Goal: Information Seeking & Learning: Learn about a topic

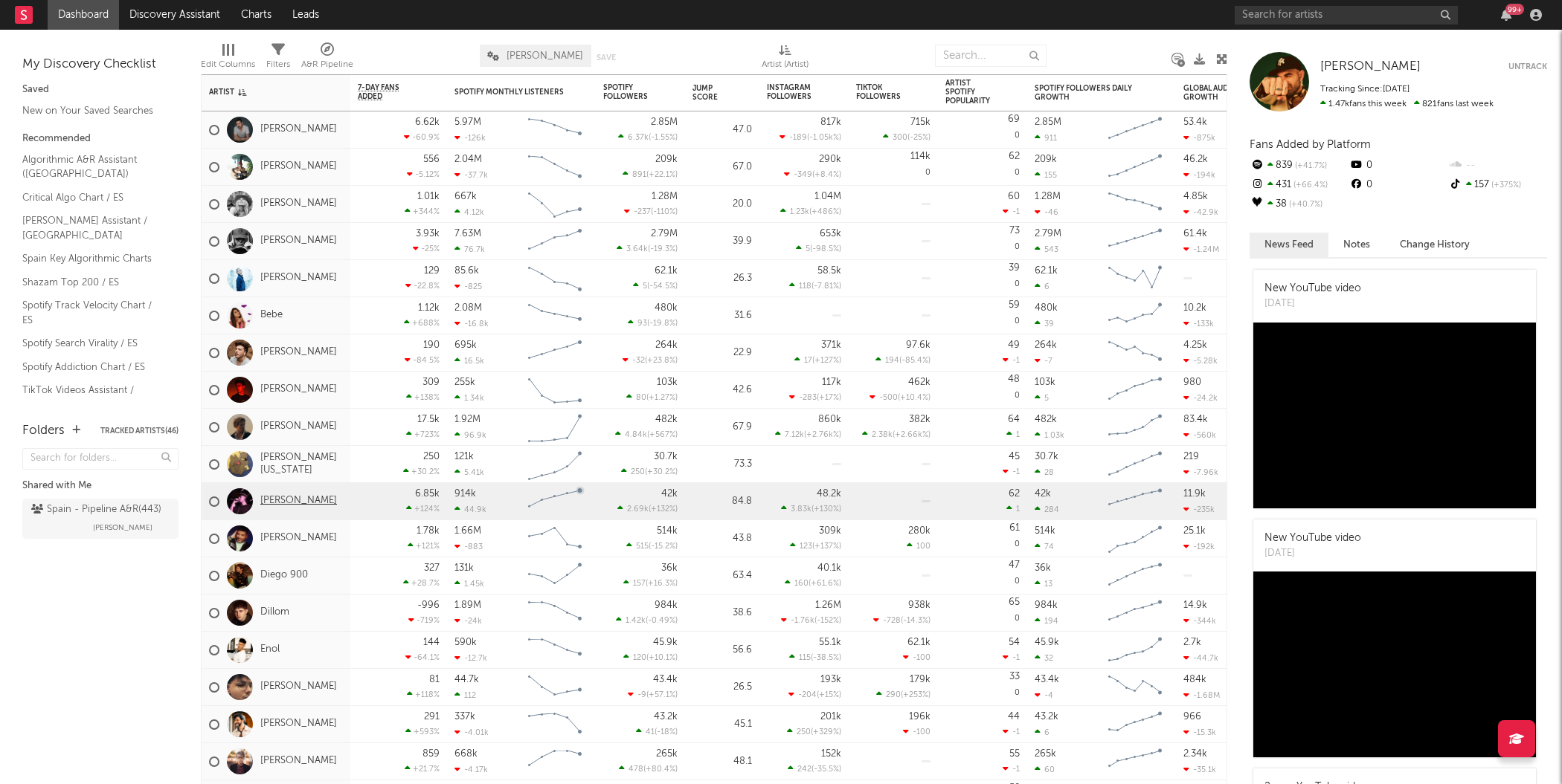
click at [293, 501] on link "[PERSON_NAME]" at bounding box center [298, 502] width 77 height 13
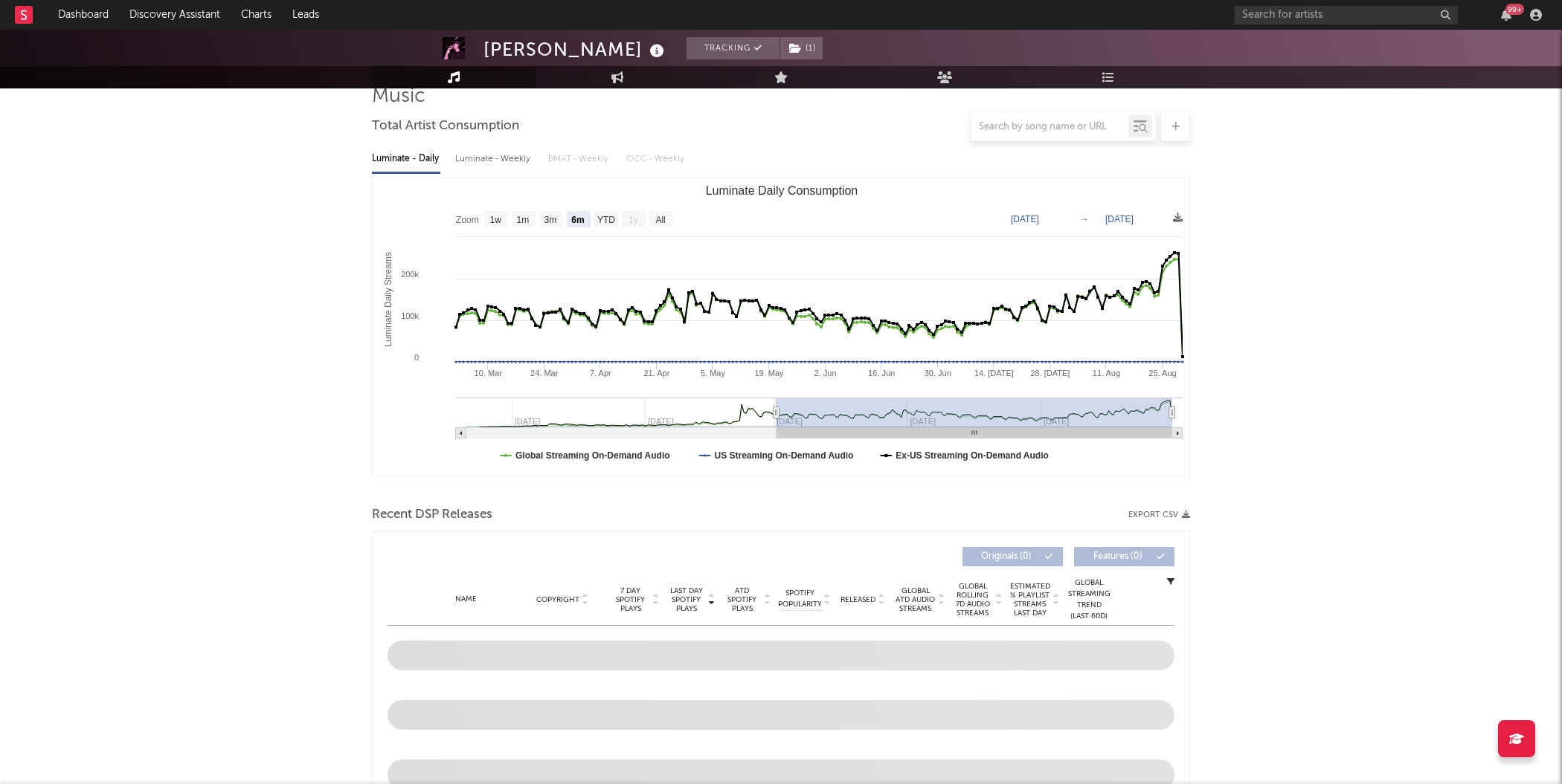
scroll to position [119, 0]
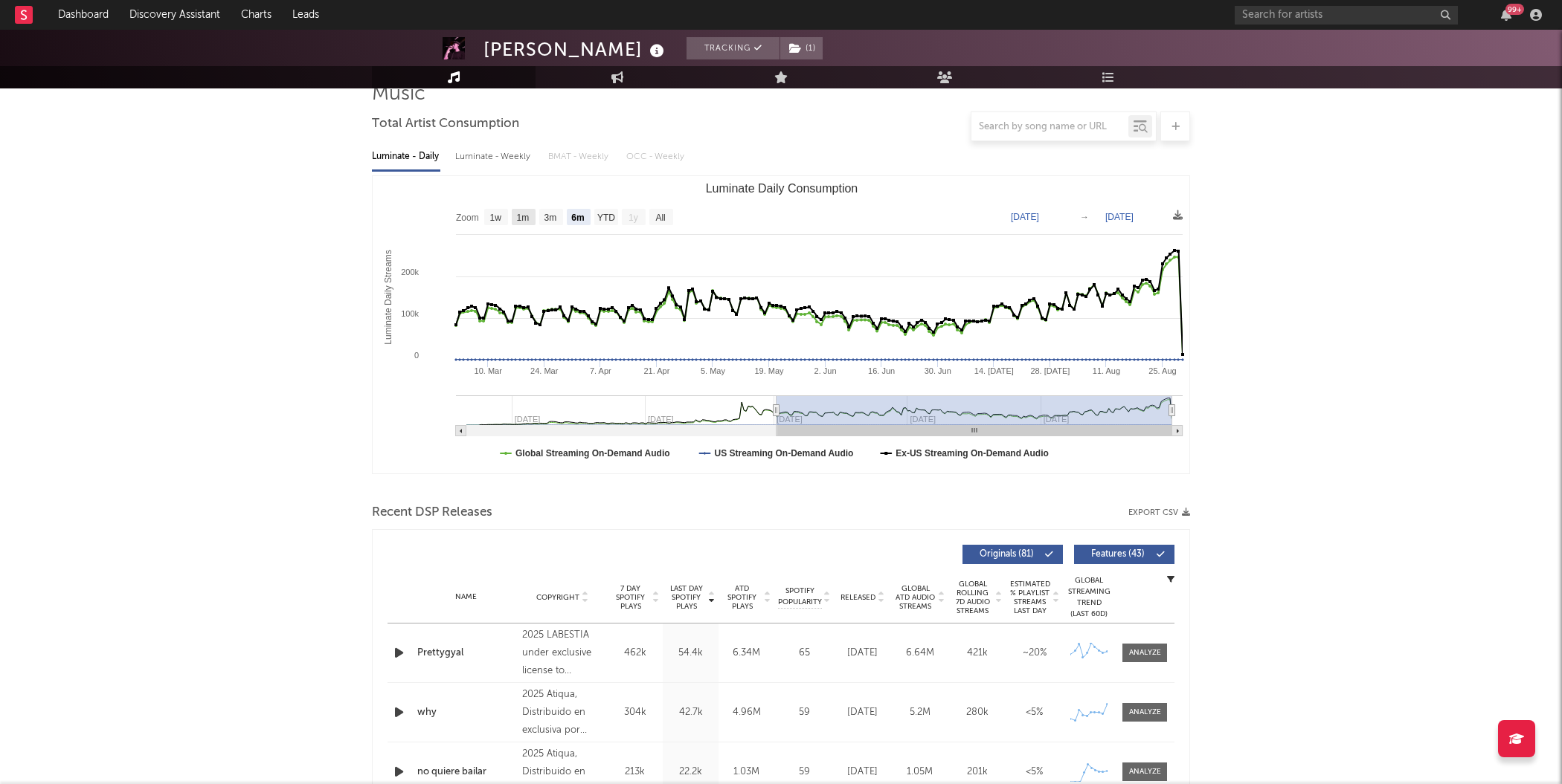
click at [524, 213] on text "1m" at bounding box center [523, 218] width 13 height 10
select select "1m"
type input "2025-07-30"
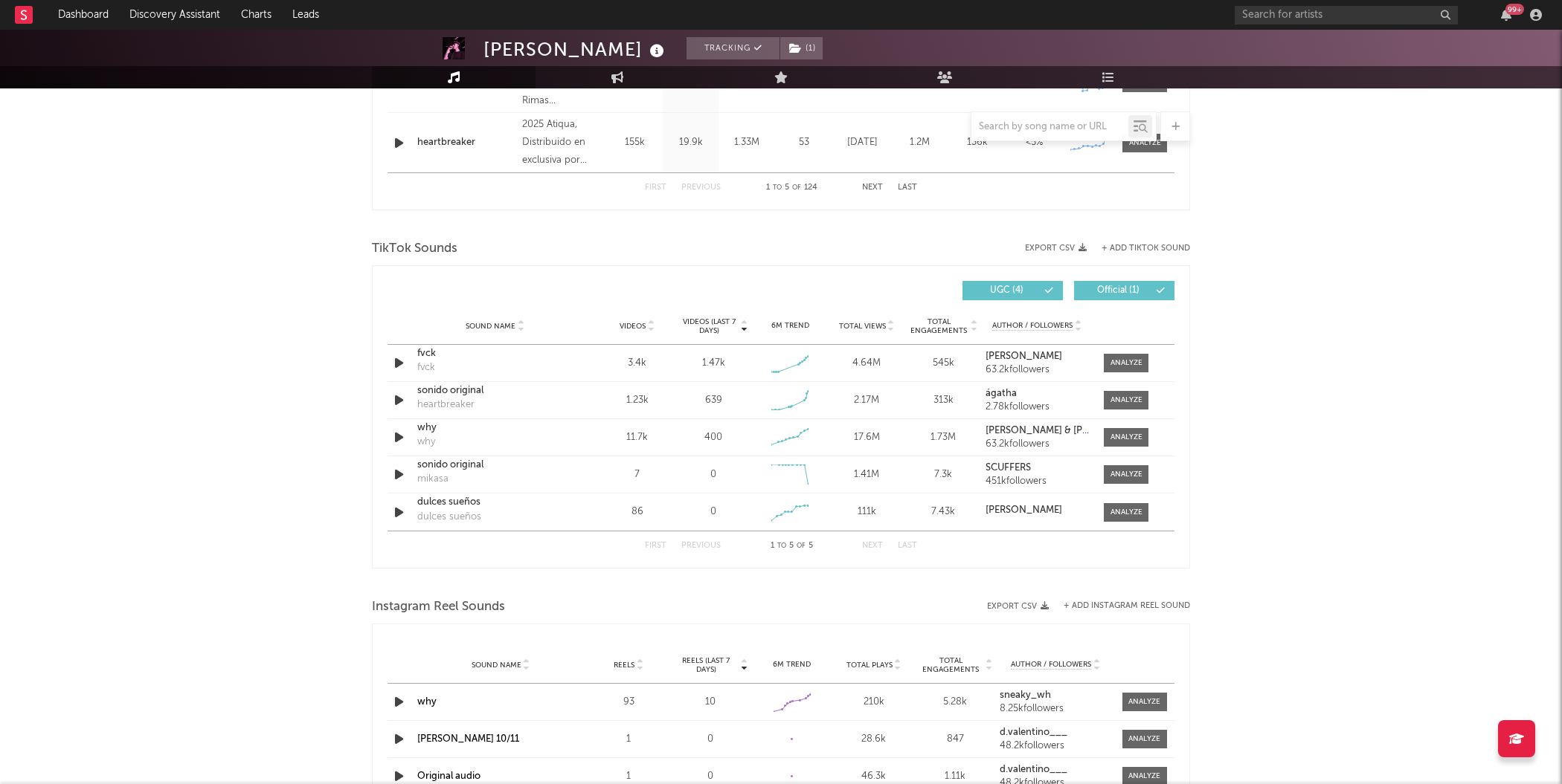
scroll to position [0, 0]
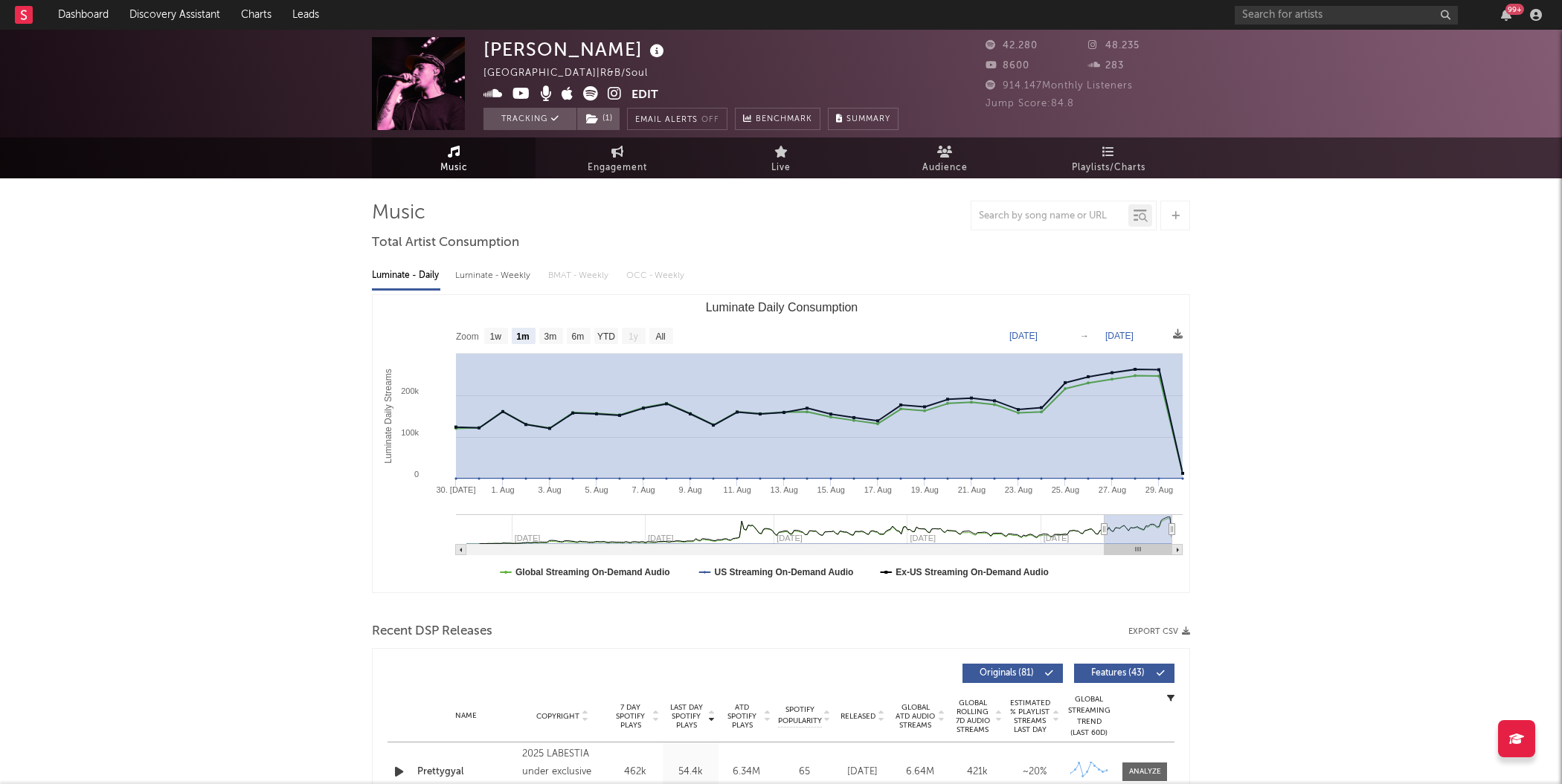
drag, startPoint x: 1182, startPoint y: 469, endPoint x: 442, endPoint y: 435, distance: 740.8
click at [442, 435] on icon "Created with Highcharts 10.3.3 Luminate Daily Streams Luminate Daily Consumptio…" at bounding box center [781, 443] width 818 height 297
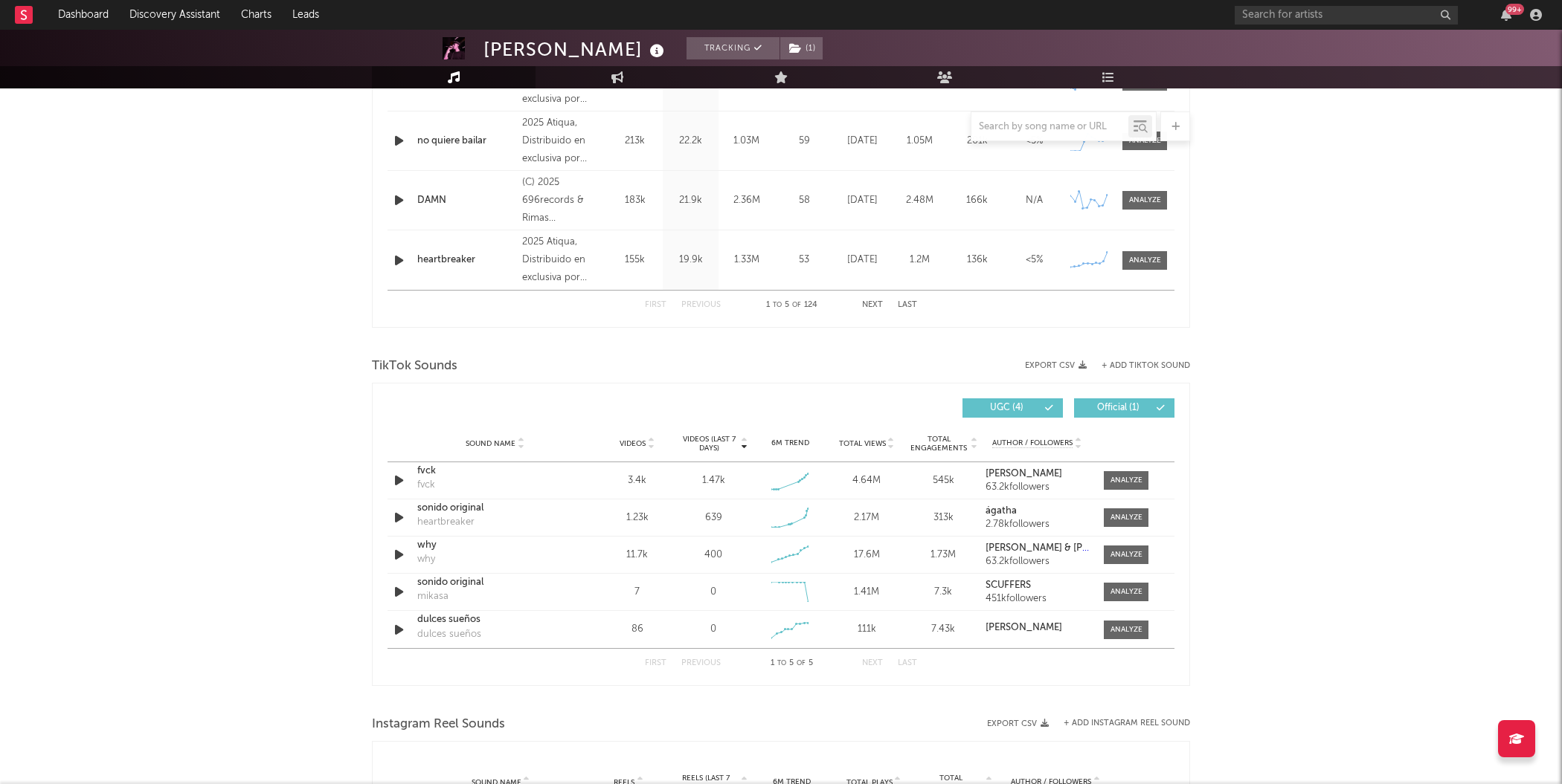
scroll to position [234, 0]
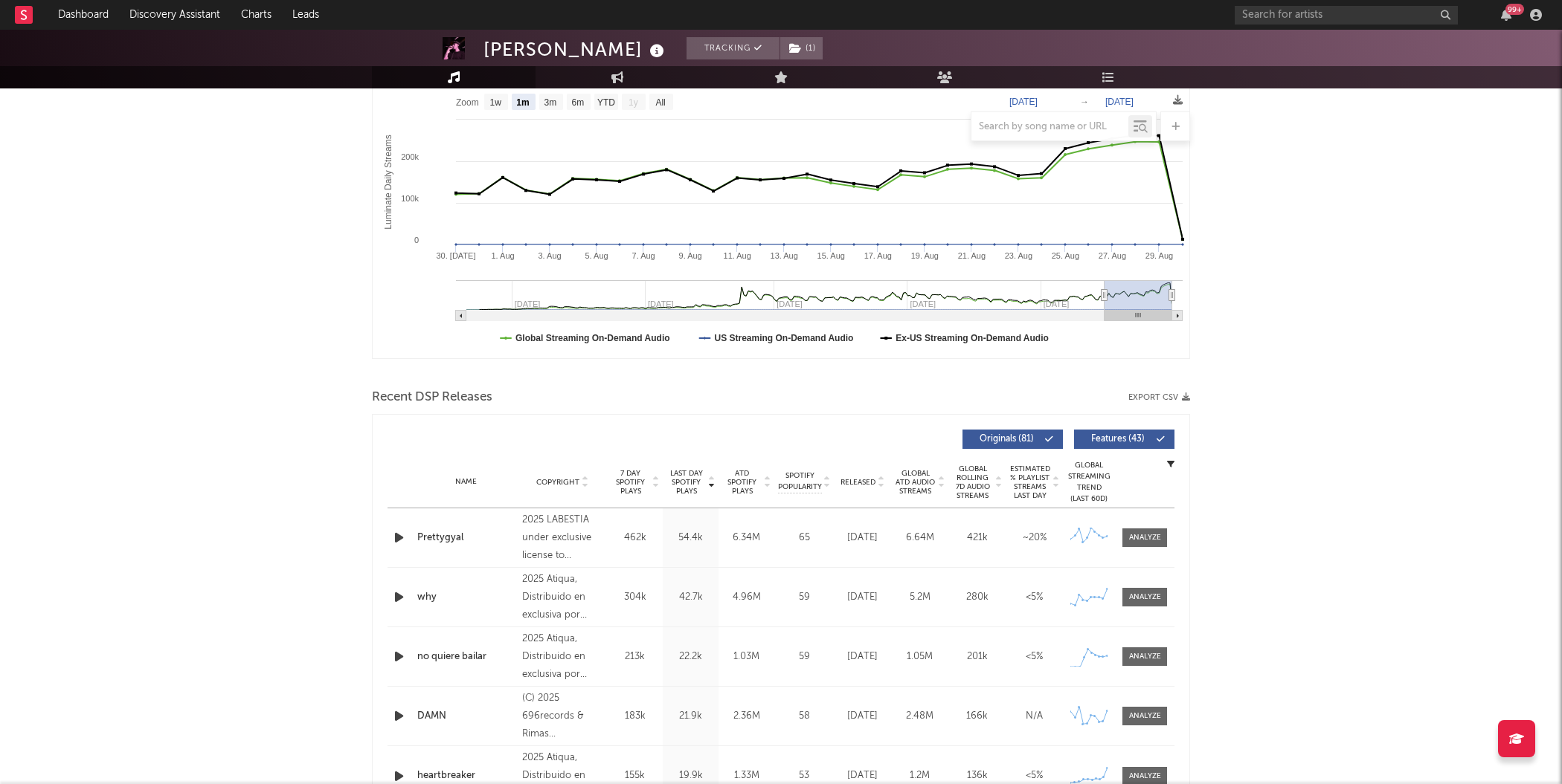
click at [746, 490] on span "ATD Spotify Plays" at bounding box center [742, 482] width 40 height 27
click at [694, 482] on span "Last Day Spotify Plays" at bounding box center [686, 482] width 40 height 27
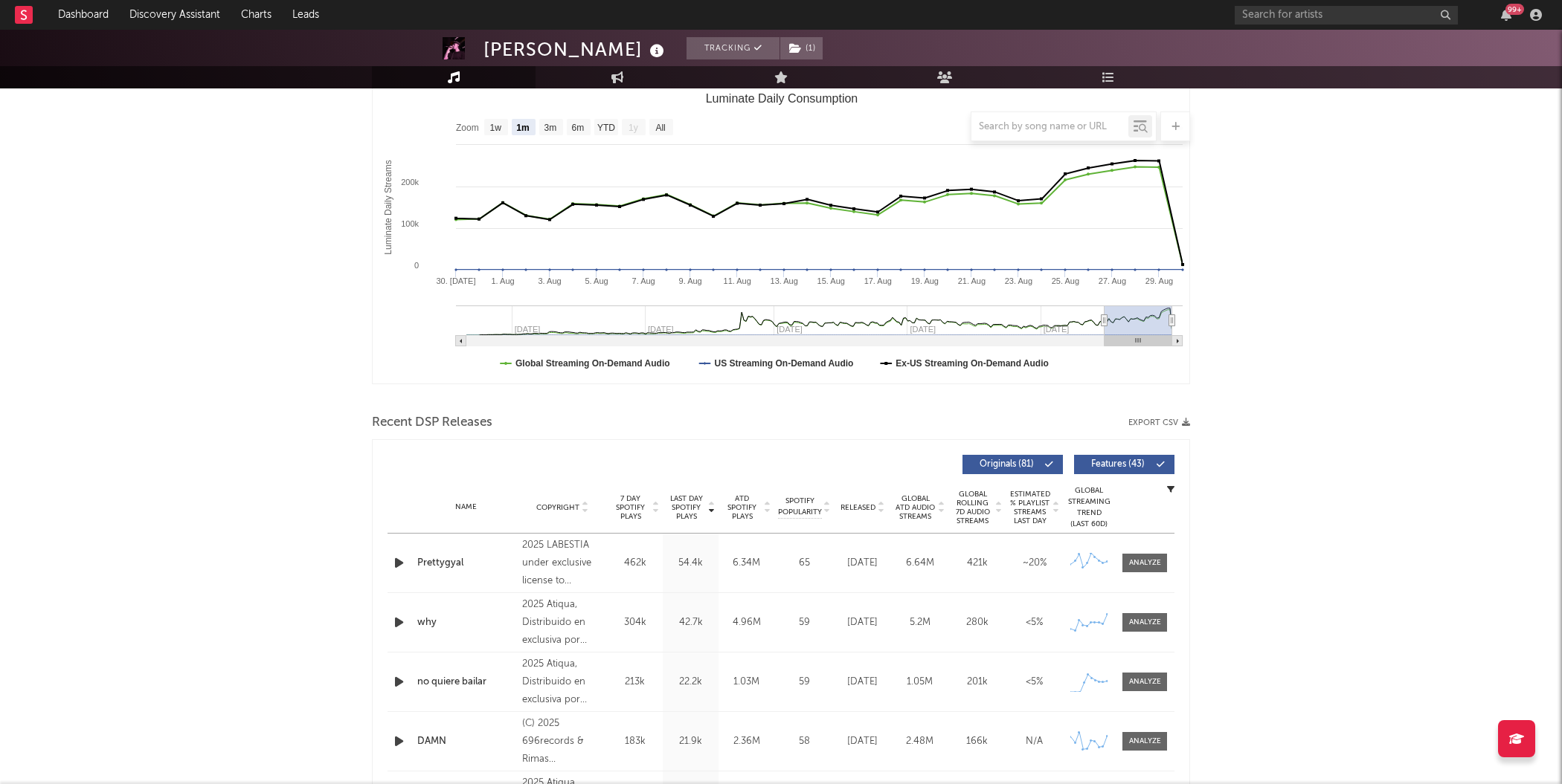
scroll to position [202, 0]
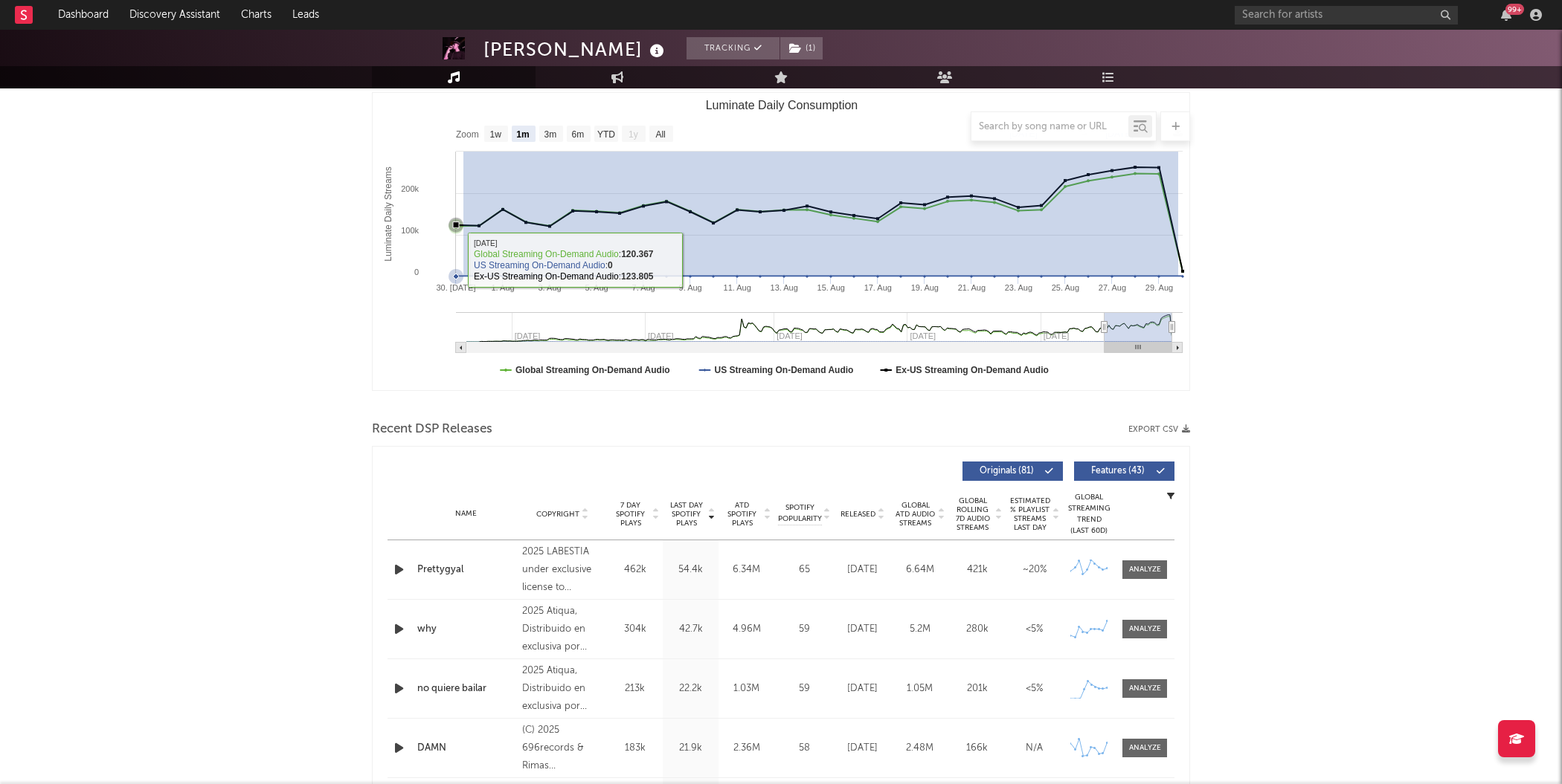
drag, startPoint x: 1178, startPoint y: 252, endPoint x: 463, endPoint y: 258, distance: 715.0
type input "2025-08-29"
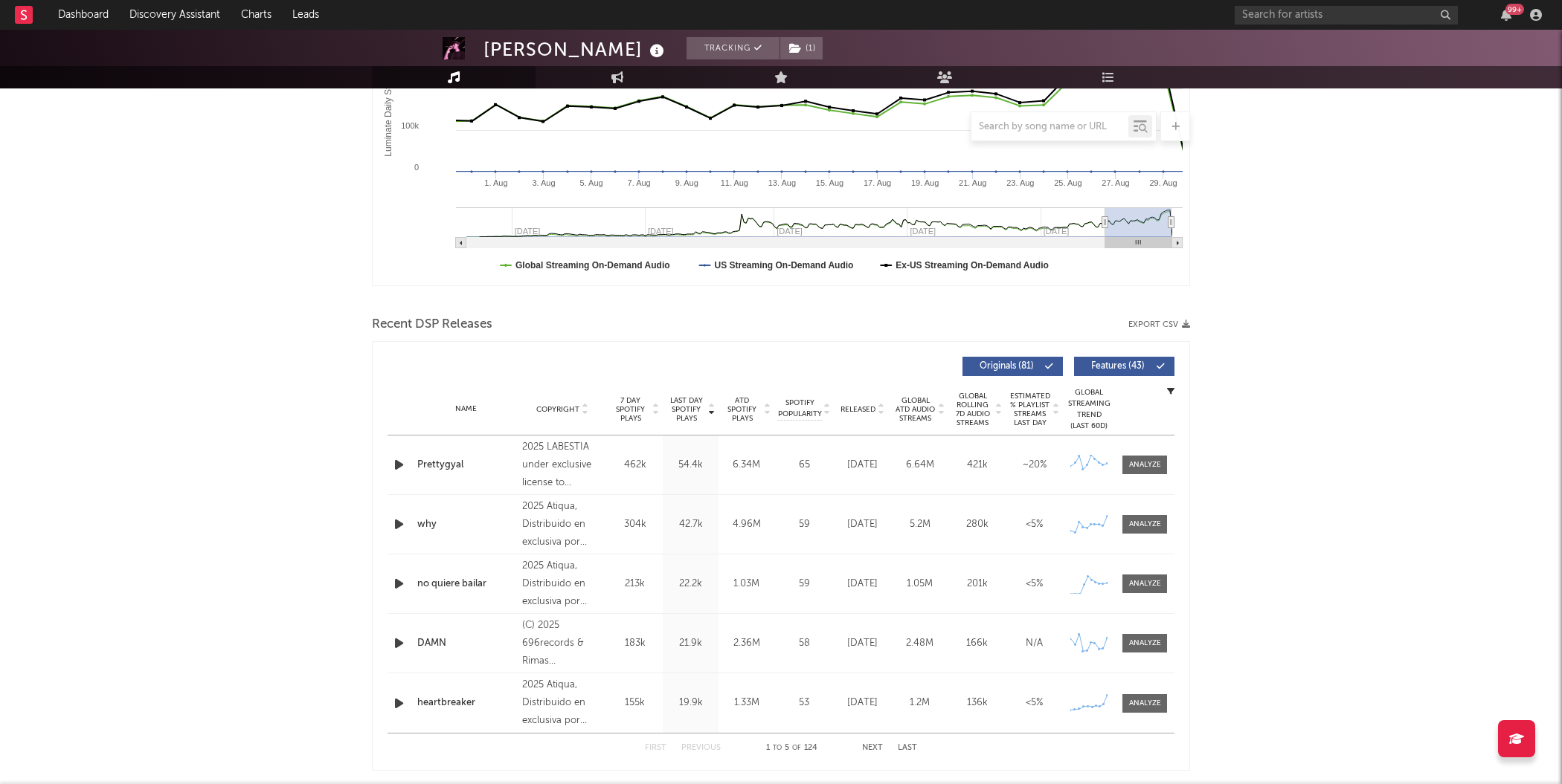
scroll to position [0, 0]
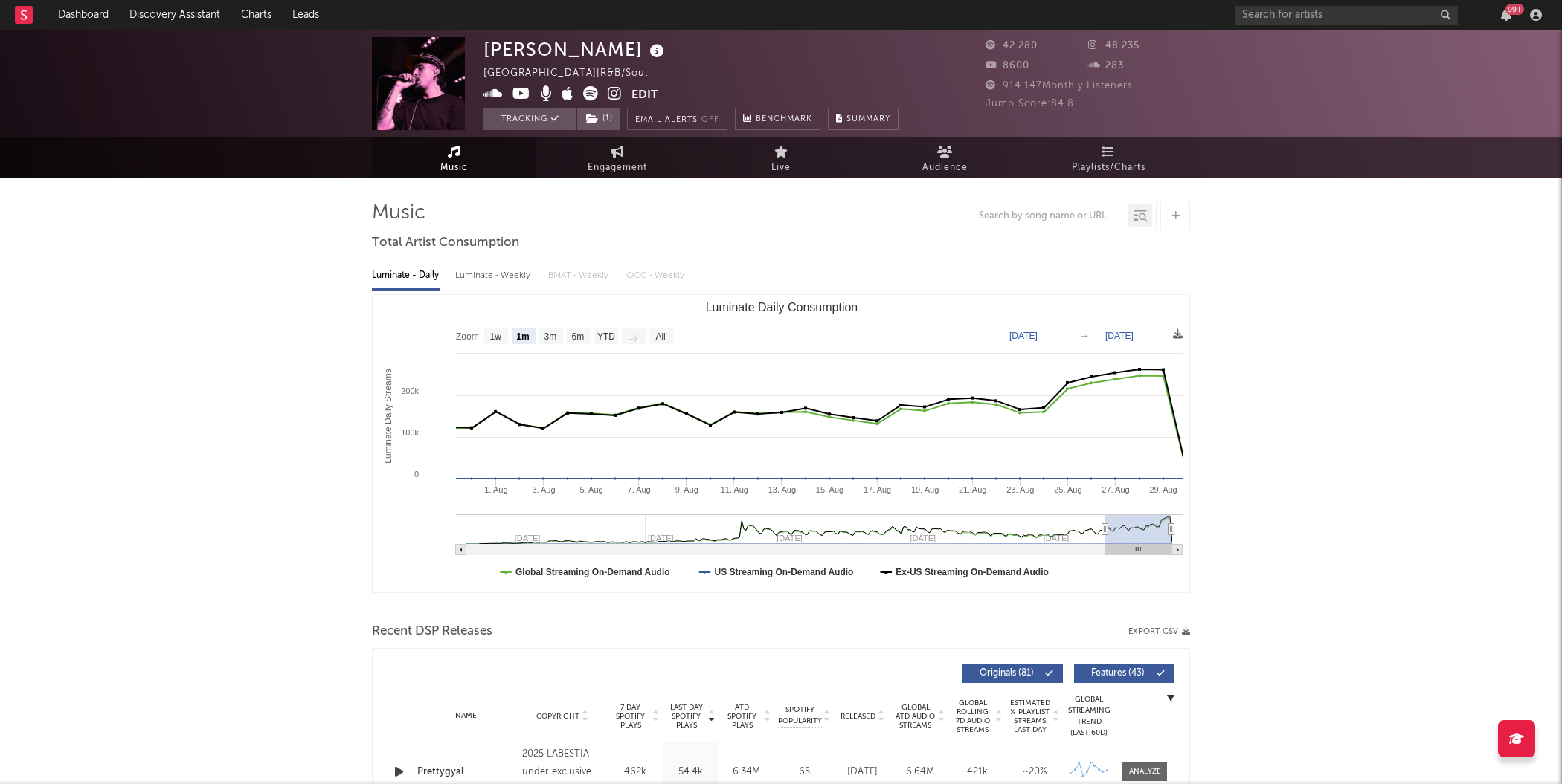
click at [495, 276] on div "Luminate - Weekly" at bounding box center [494, 275] width 78 height 25
select select "6m"
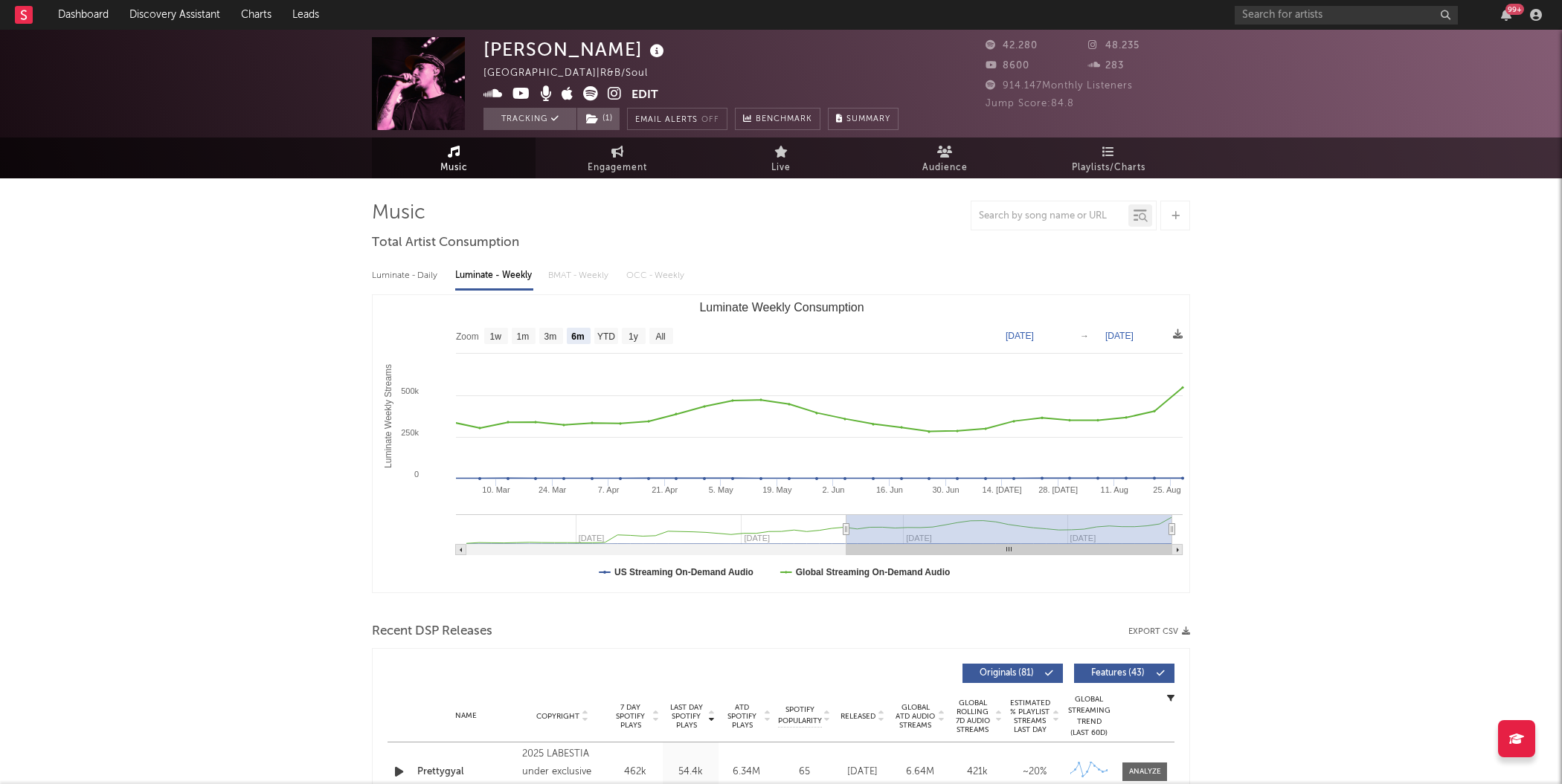
click at [567, 278] on div "Luminate - Daily Luminate - Weekly BMAT - Weekly OCC - Weekly" at bounding box center [781, 275] width 818 height 25
click at [410, 278] on div "Luminate - Daily" at bounding box center [406, 275] width 69 height 25
select select "6m"
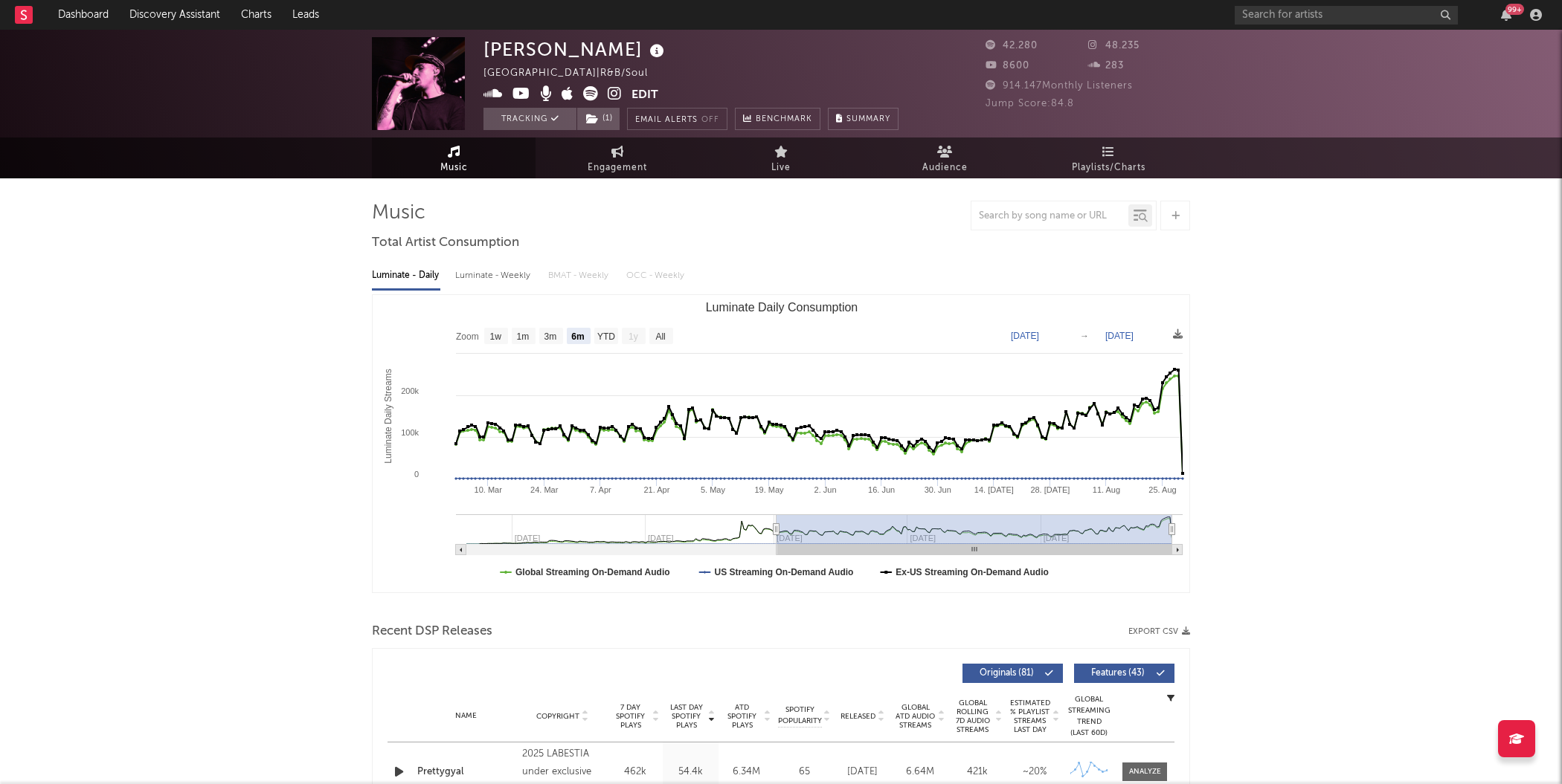
click at [466, 279] on div "Luminate - Weekly" at bounding box center [494, 275] width 78 height 25
select select "6m"
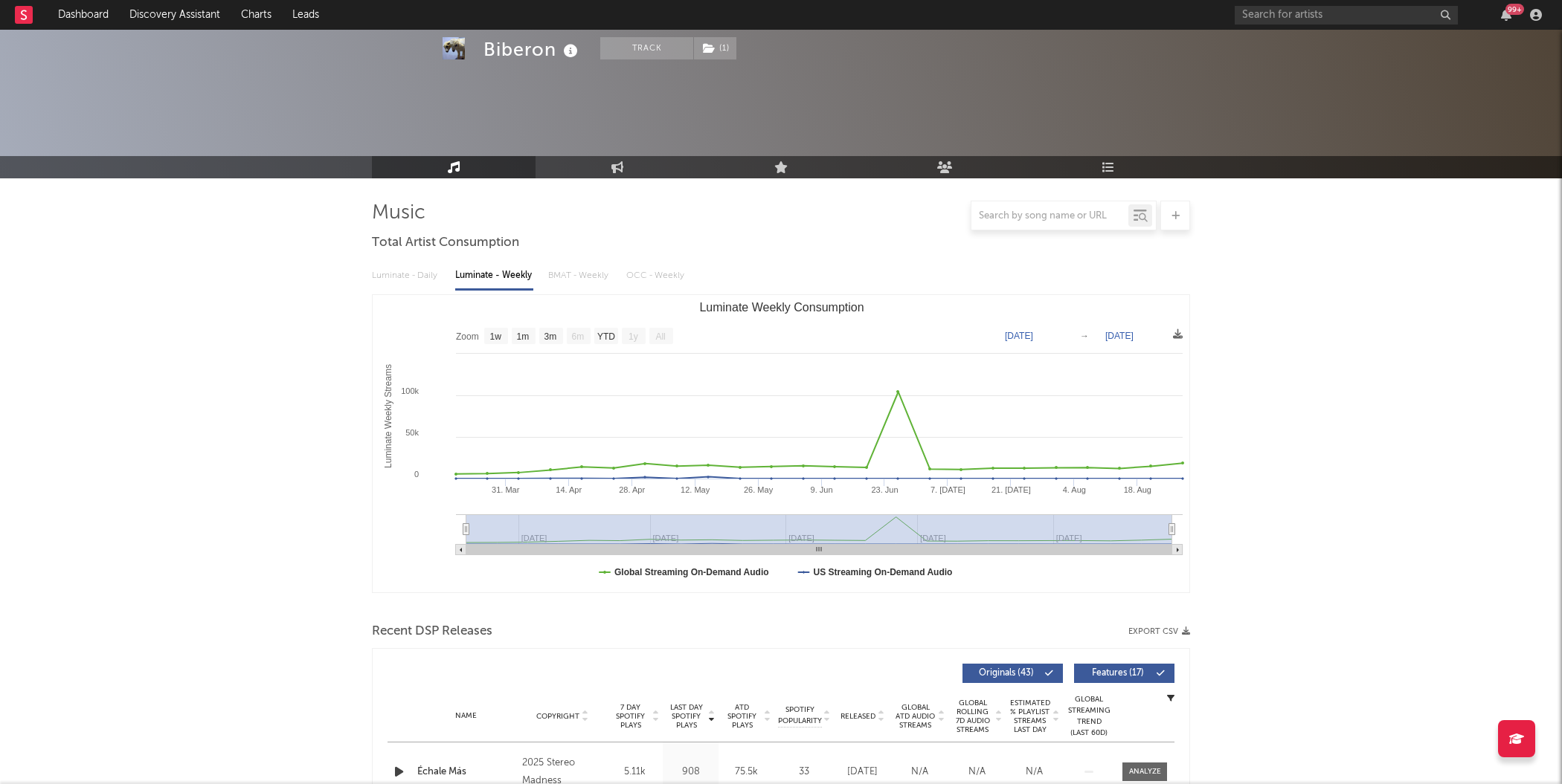
select select "1w"
